Goal: Information Seeking & Learning: Learn about a topic

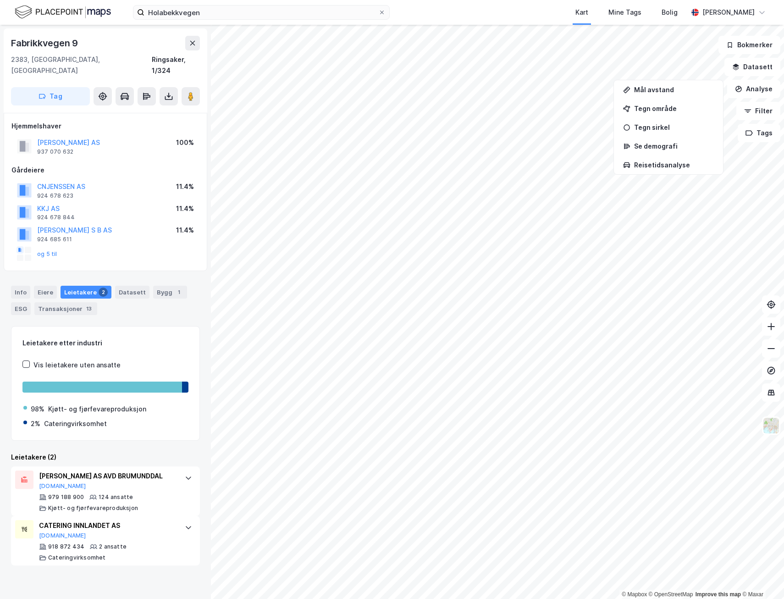
click at [424, 22] on div "Holabekkvegen Kart Mine Tags Bolig [PERSON_NAME] © Mapbox © OpenStreetMap Impro…" at bounding box center [392, 299] width 784 height 599
click at [645, 599] on html "Holabekkvegen Kart Mine Tags Bolig [PERSON_NAME] © Mapbox © OpenStreetMap Impro…" at bounding box center [392, 299] width 784 height 599
click at [319, 599] on html "Holabekkvegen Kart Mine Tags Bolig [PERSON_NAME] © Mapbox © OpenStreetMap Impro…" at bounding box center [392, 299] width 784 height 599
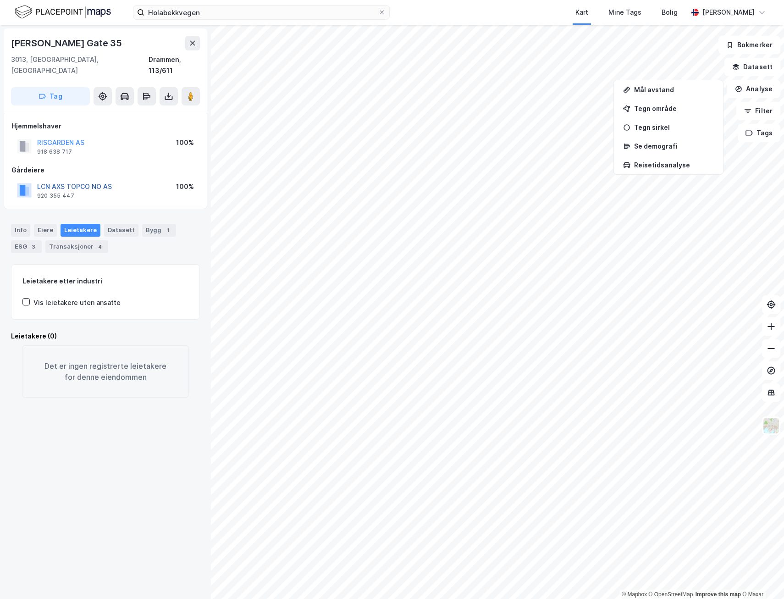
click at [0, 0] on button "LCN AXS TOPCO NO AS" at bounding box center [0, 0] width 0 height 0
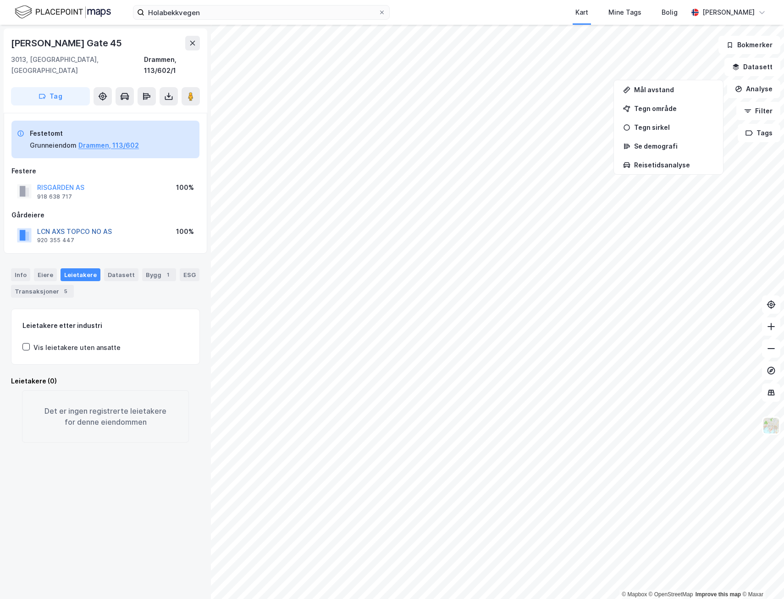
click at [0, 0] on button "LCN AXS TOPCO NO AS" at bounding box center [0, 0] width 0 height 0
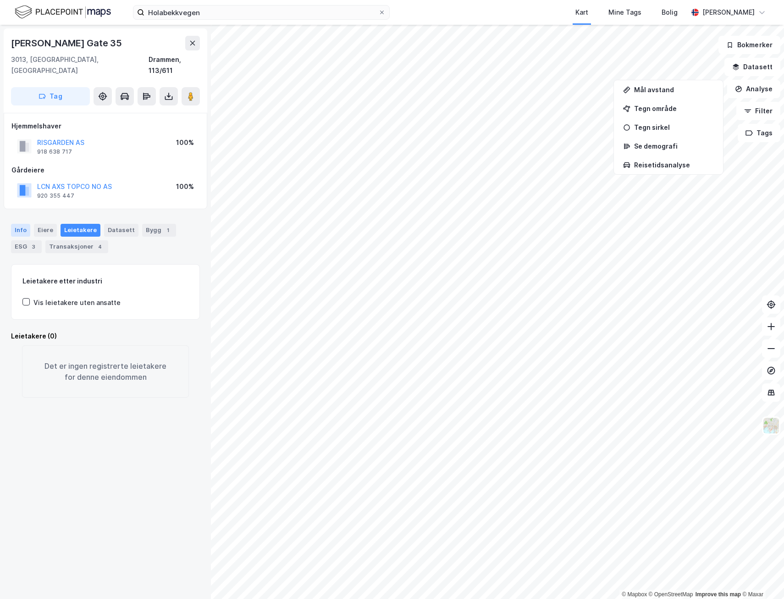
click at [24, 224] on div "Info" at bounding box center [20, 230] width 19 height 13
